Goal: Task Accomplishment & Management: Manage account settings

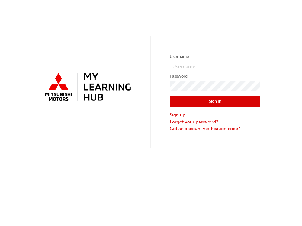
type input "0005610024"
click at [225, 102] on button "Sign In" at bounding box center [215, 101] width 91 height 11
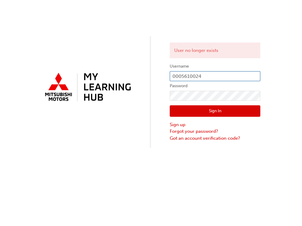
drag, startPoint x: 219, startPoint y: 80, endPoint x: 109, endPoint y: 61, distance: 111.6
click at [110, 61] on div "User no longer exists Username 0005610024 Password Sign In Sign up Forgot your …" at bounding box center [151, 74] width 302 height 148
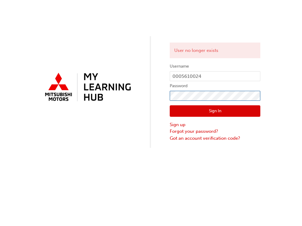
click button "Sign In" at bounding box center [215, 110] width 91 height 11
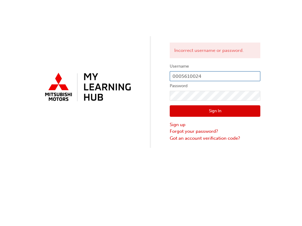
click at [206, 77] on input "0005610024" at bounding box center [215, 76] width 91 height 10
drag, startPoint x: 217, startPoint y: 76, endPoint x: 203, endPoint y: 77, distance: 13.9
click at [203, 77] on input "0005610024" at bounding box center [215, 76] width 91 height 10
type input "0005922027"
click at [229, 112] on button "Sign In" at bounding box center [215, 110] width 91 height 11
